Goal: Transaction & Acquisition: Purchase product/service

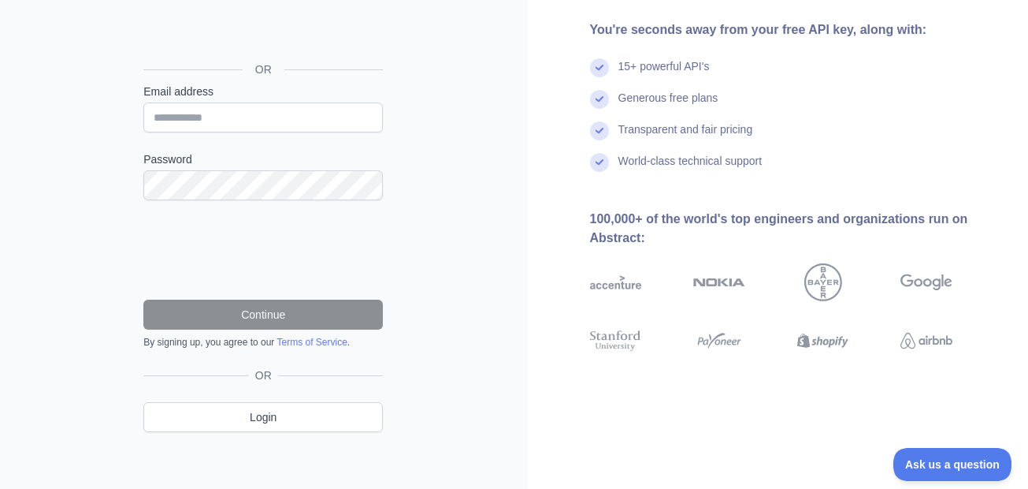
scroll to position [158, 0]
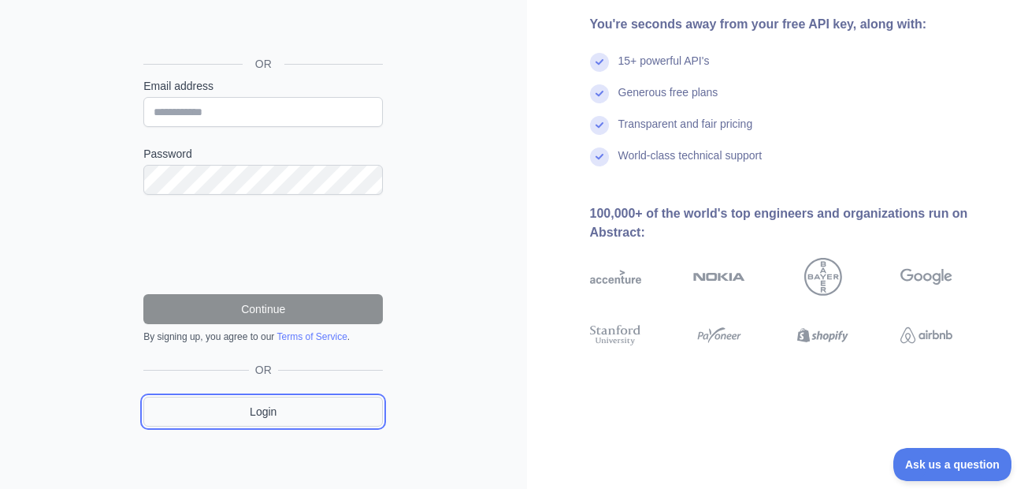
click at [281, 402] on link "Login" at bounding box center [263, 411] width 240 height 30
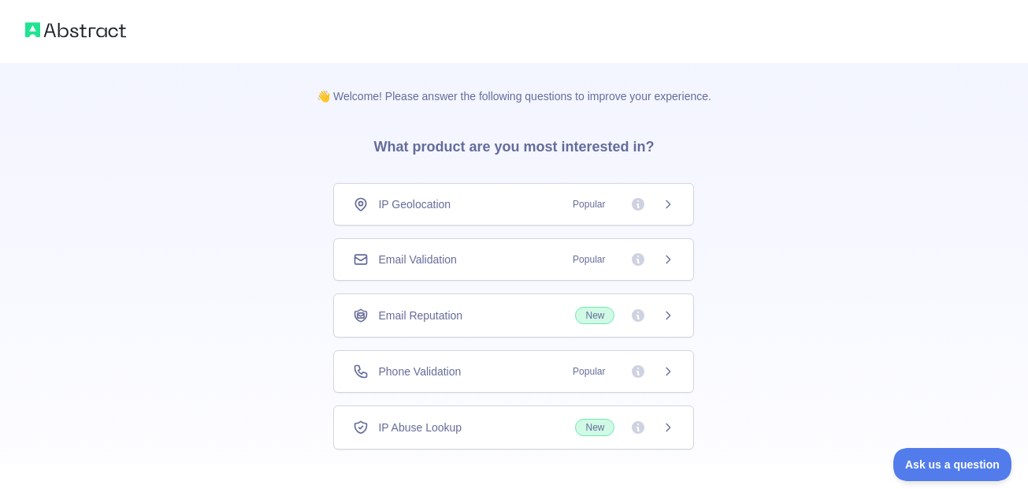
scroll to position [91, 0]
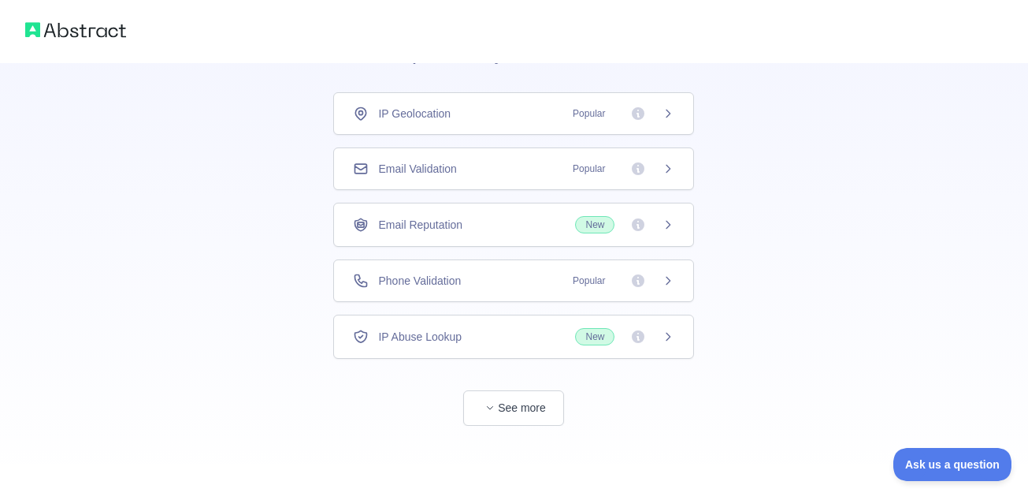
click at [520, 426] on div "👋 Welcome! Please answer the following questions to improve your experience. Wh…" at bounding box center [514, 230] width 445 height 516
click at [526, 411] on button "See more" at bounding box center [513, 407] width 101 height 35
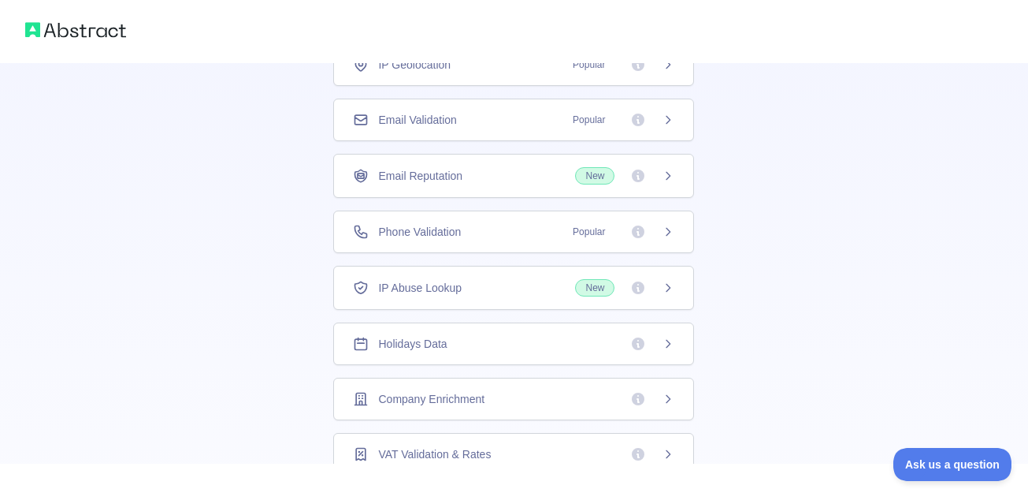
scroll to position [0, 0]
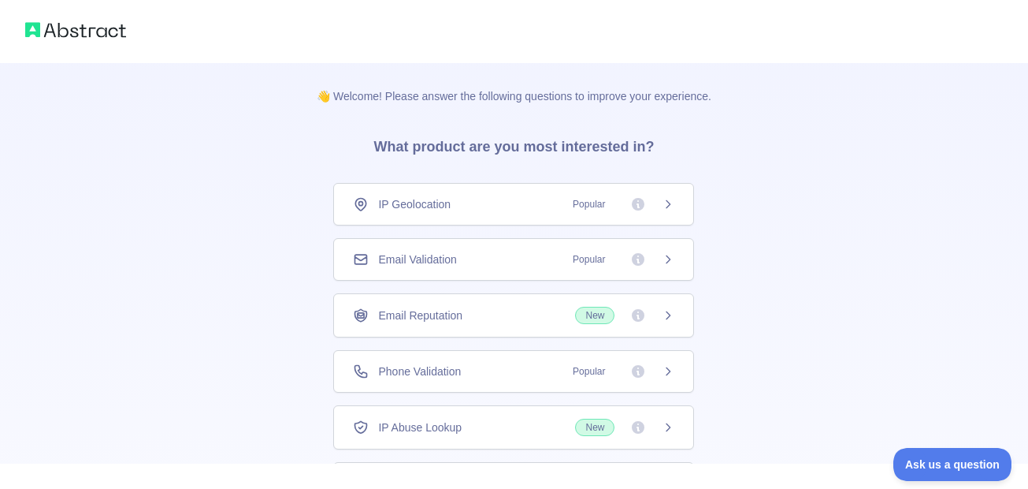
click at [623, 202] on span "Popular" at bounding box center [618, 204] width 111 height 16
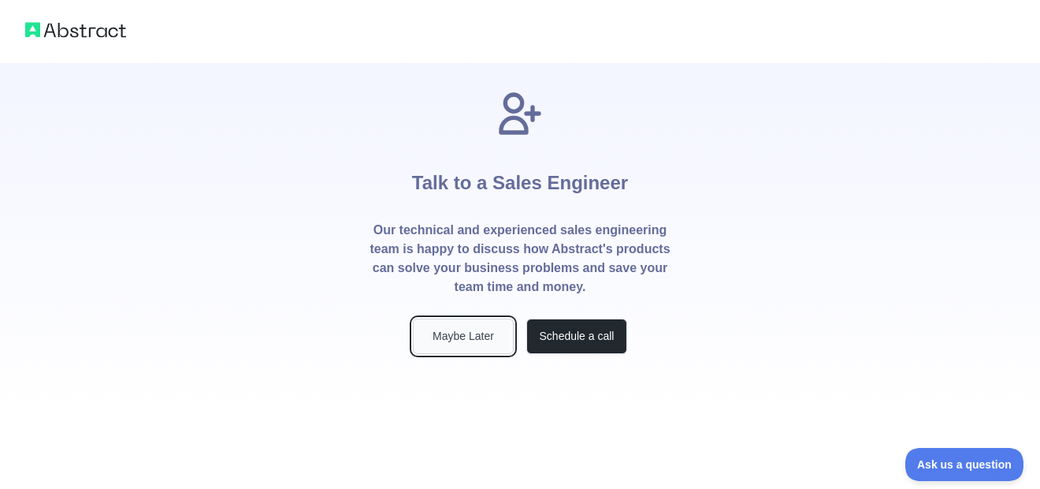
click at [453, 348] on button "Maybe Later" at bounding box center [463, 335] width 101 height 35
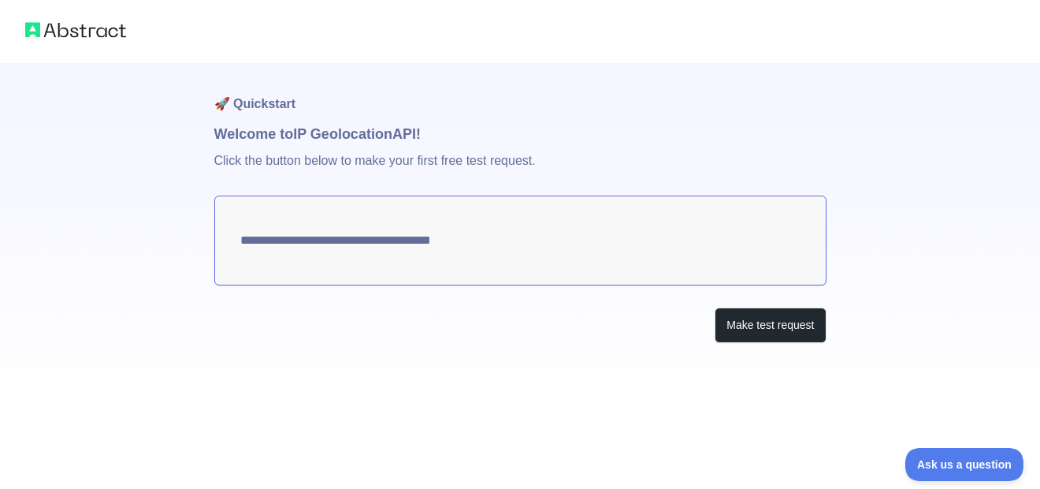
type textarea "**********"
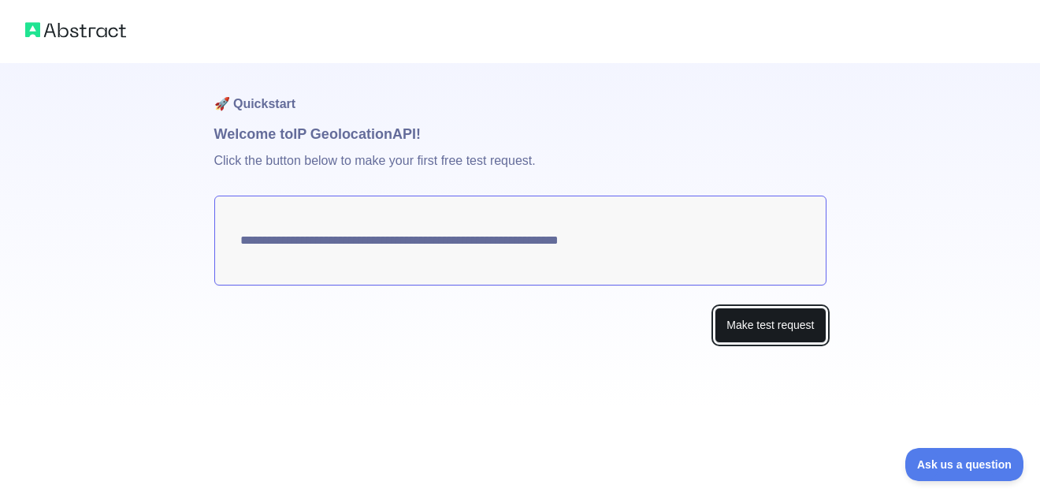
click at [789, 327] on button "Make test request" at bounding box center [770, 324] width 111 height 35
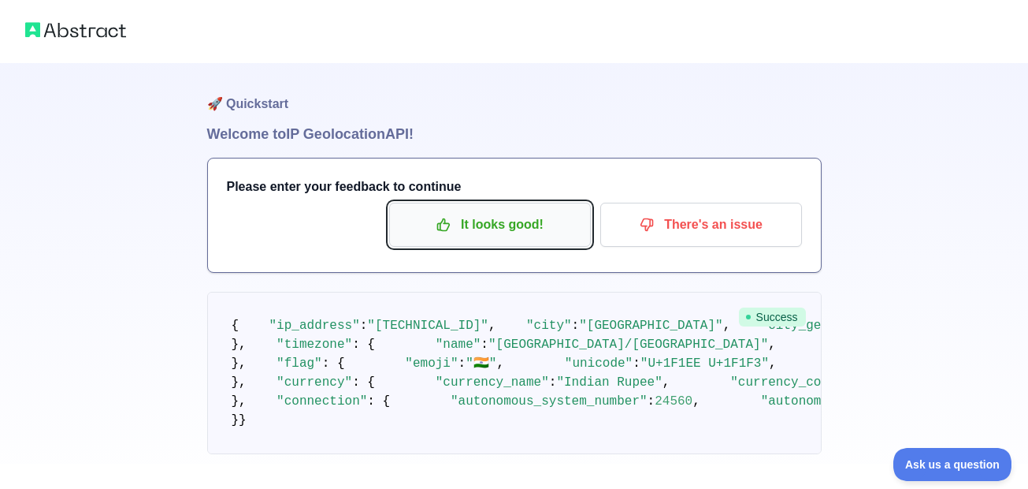
click at [495, 229] on p "It looks good!" at bounding box center [490, 224] width 178 height 27
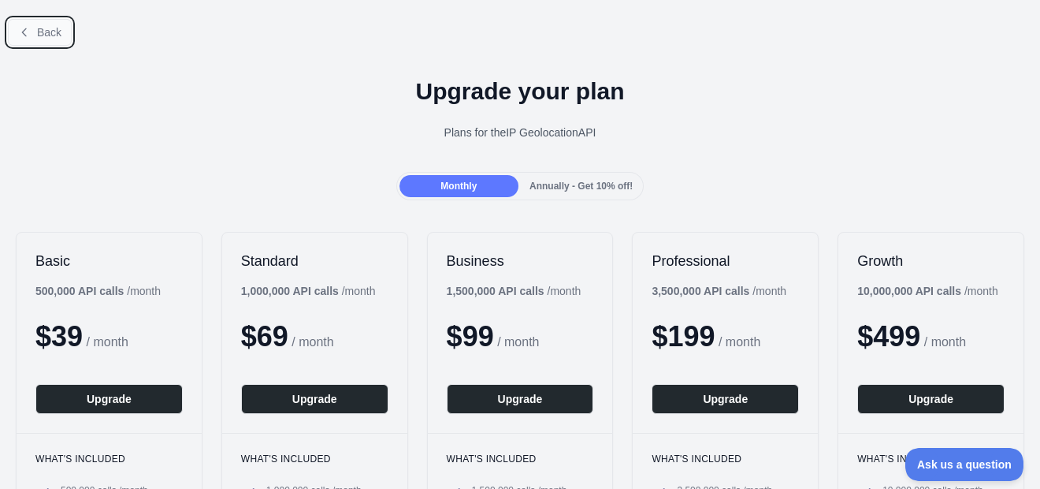
click at [36, 28] on button "Back" at bounding box center [40, 32] width 64 height 27
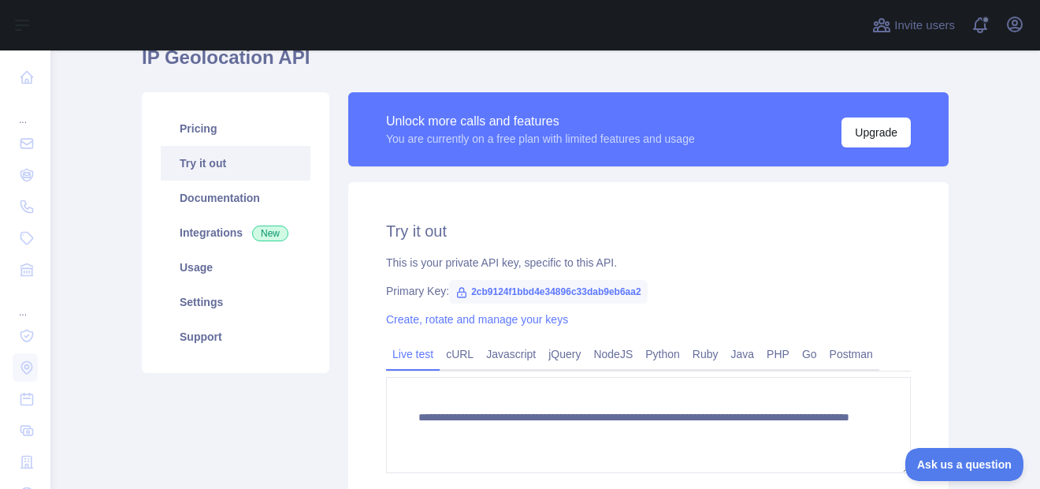
scroll to position [71, 0]
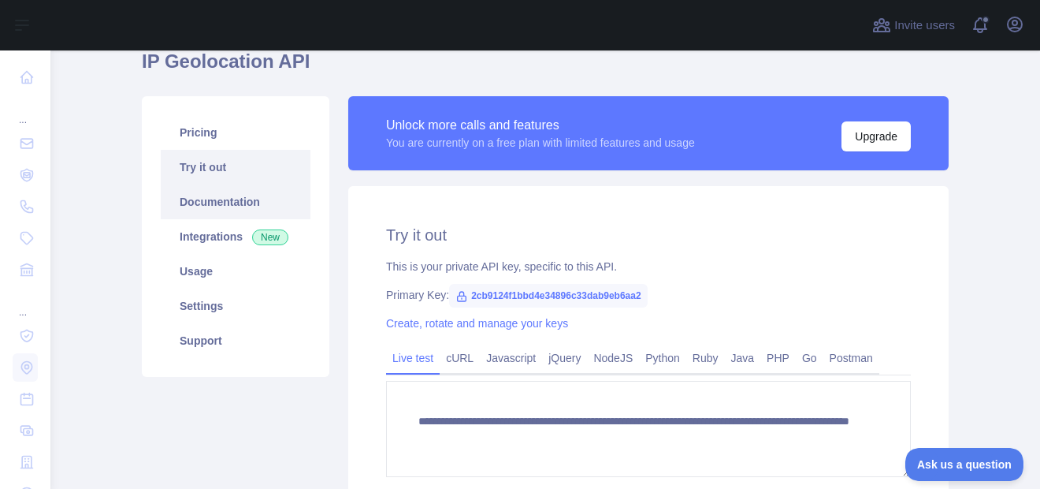
click at [190, 194] on link "Documentation" at bounding box center [236, 201] width 150 height 35
